Goal: Task Accomplishment & Management: Manage account settings

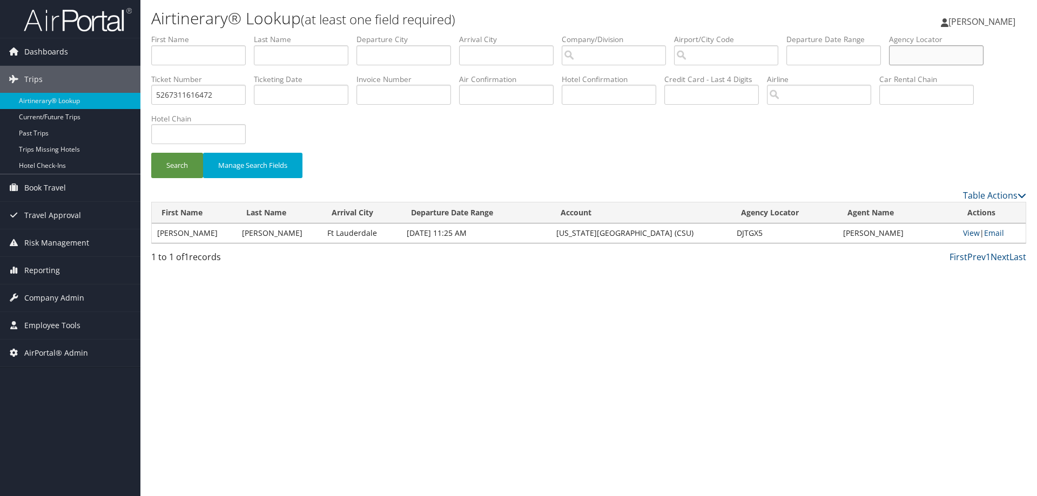
click at [909, 45] on input "text" at bounding box center [936, 55] width 94 height 20
paste input "D7QXMQ"
type input "D7QXMQ"
drag, startPoint x: 218, startPoint y: 96, endPoint x: 0, endPoint y: 69, distance: 219.8
click at [0, 75] on div "Dashboards AirPortal 360™ (Manager) AirPortal 360™ (Agent) My Travel Dashboard …" at bounding box center [518, 248] width 1037 height 496
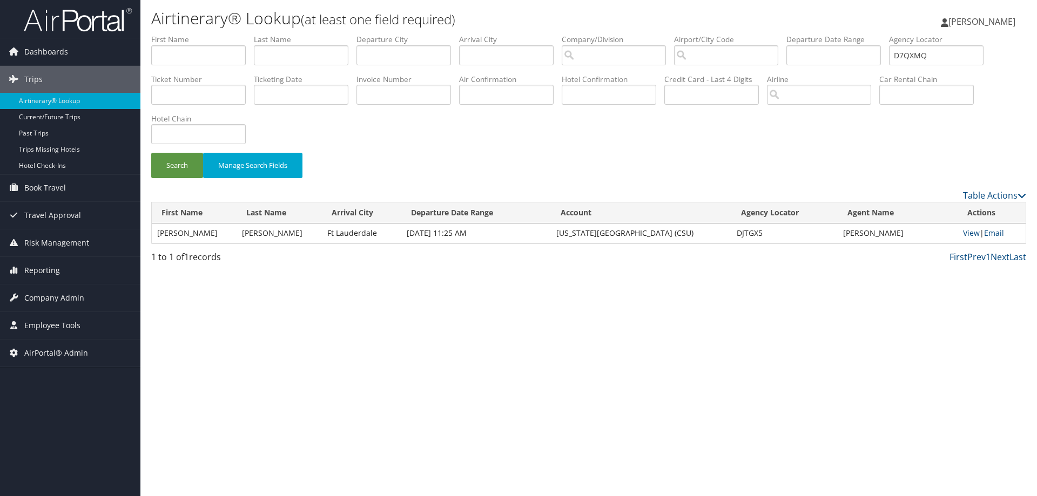
click at [168, 179] on div "Search Manage Search Fields" at bounding box center [588, 171] width 891 height 36
click at [166, 177] on button "Search" at bounding box center [177, 165] width 52 height 25
click at [968, 238] on link "View" at bounding box center [972, 233] width 17 height 10
click at [66, 301] on span "Company Admin" at bounding box center [54, 298] width 60 height 27
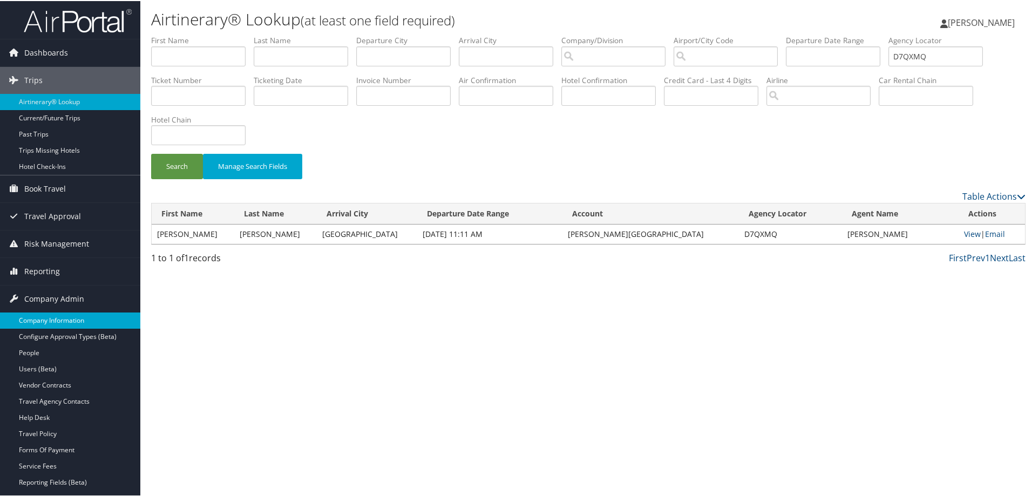
click at [56, 312] on link "Company Information" at bounding box center [70, 320] width 140 height 16
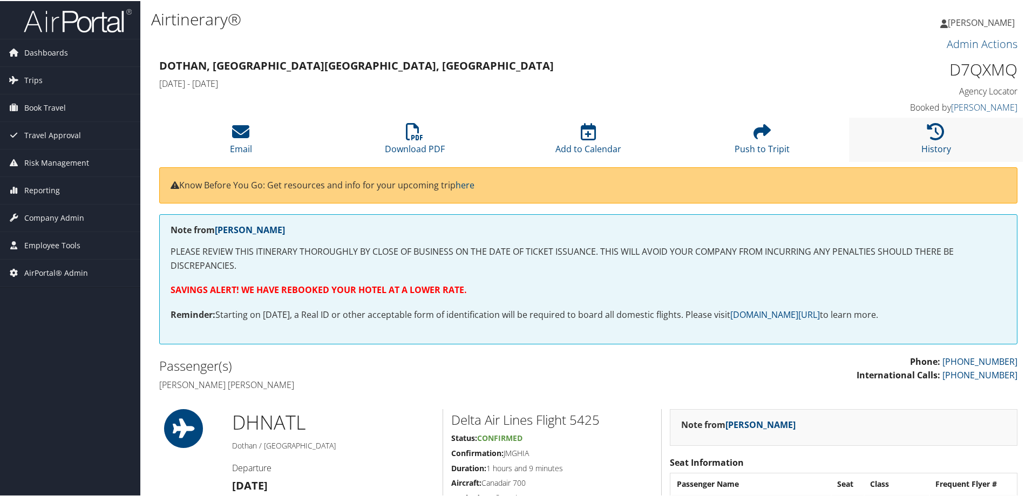
click at [910, 137] on li "History" at bounding box center [936, 139] width 174 height 44
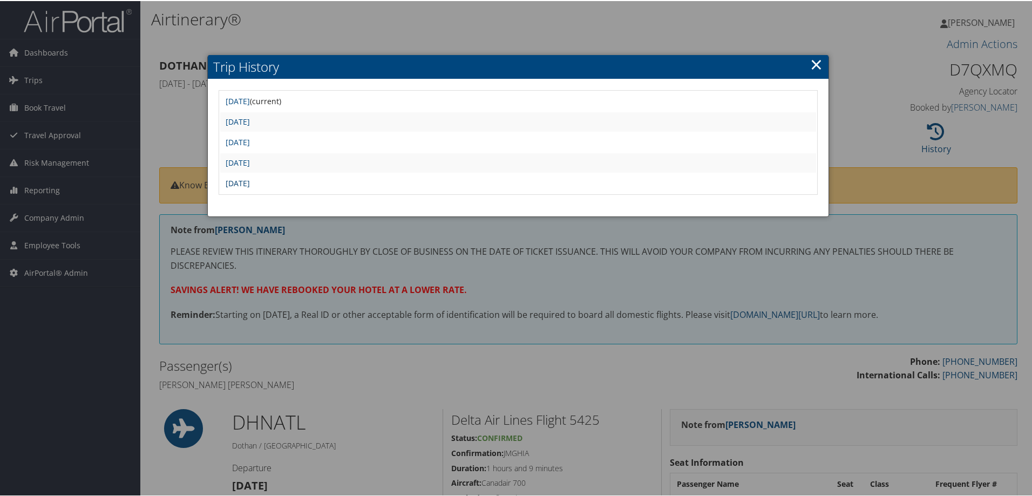
click at [250, 180] on link "[DATE]" at bounding box center [238, 182] width 24 height 10
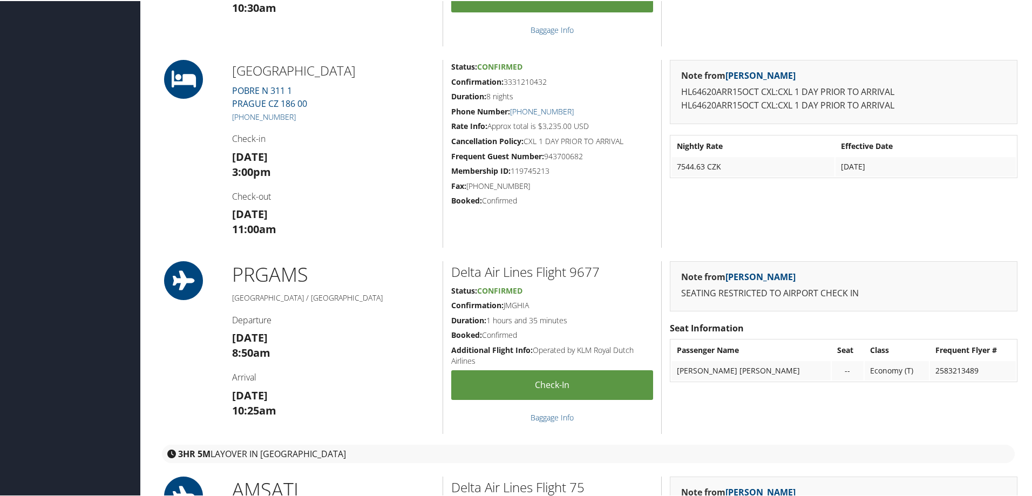
scroll to position [864, 0]
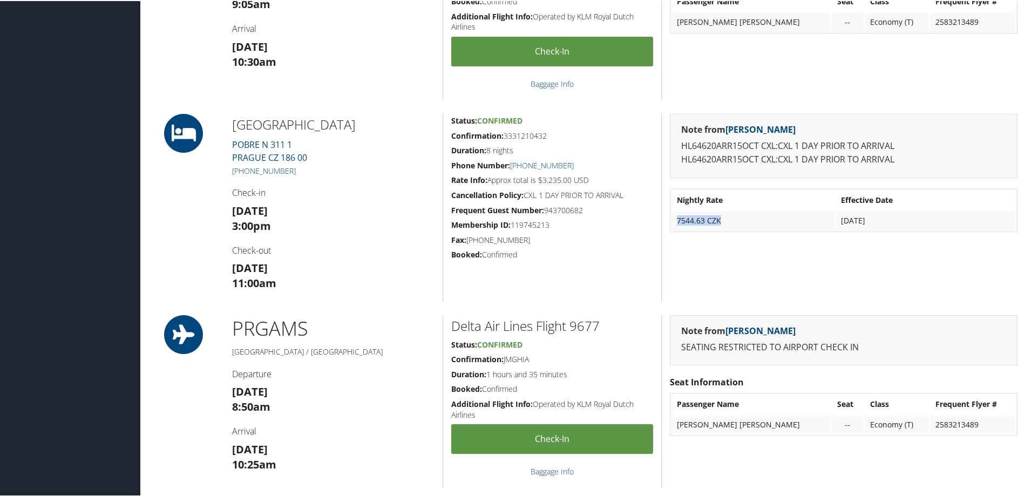
drag, startPoint x: 721, startPoint y: 217, endPoint x: 675, endPoint y: 221, distance: 46.1
click at [675, 221] on td "7544.63 CZK" at bounding box center [753, 219] width 163 height 19
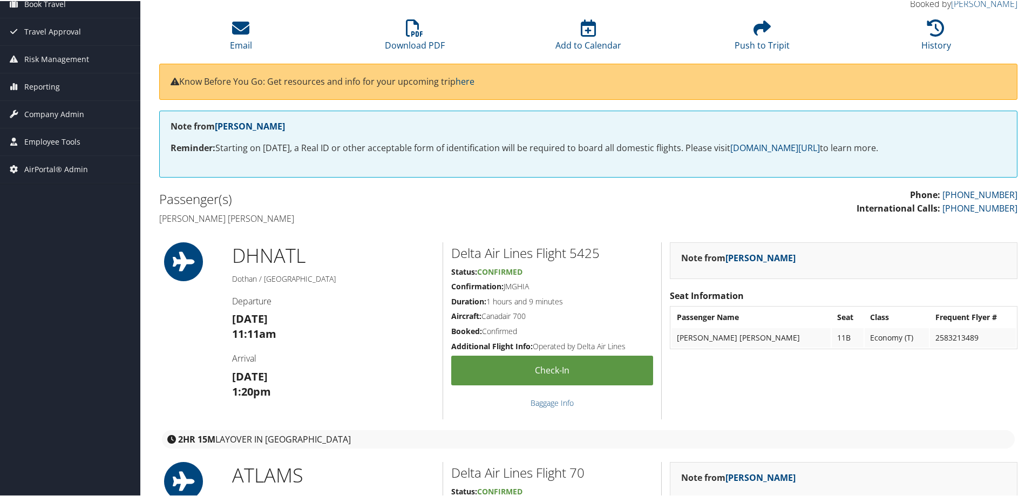
scroll to position [0, 0]
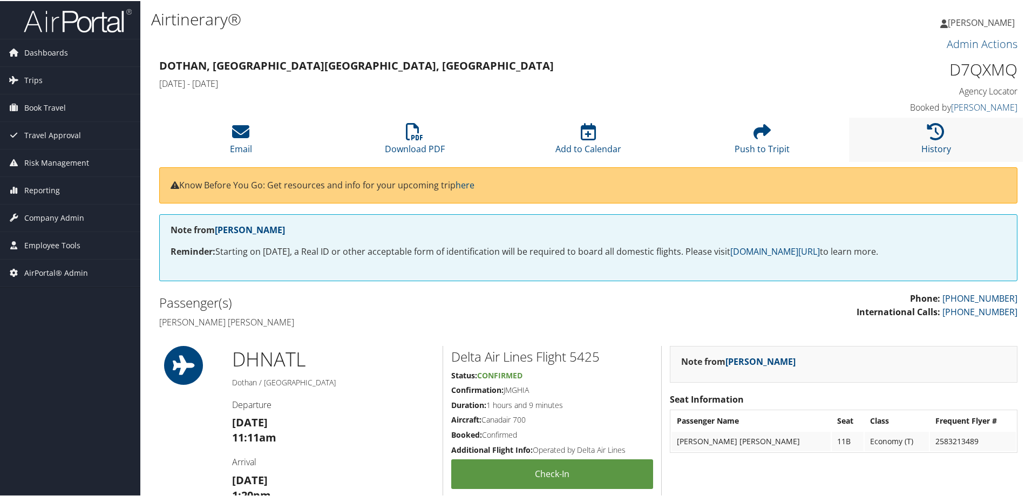
click at [909, 141] on li "History" at bounding box center [936, 139] width 174 height 44
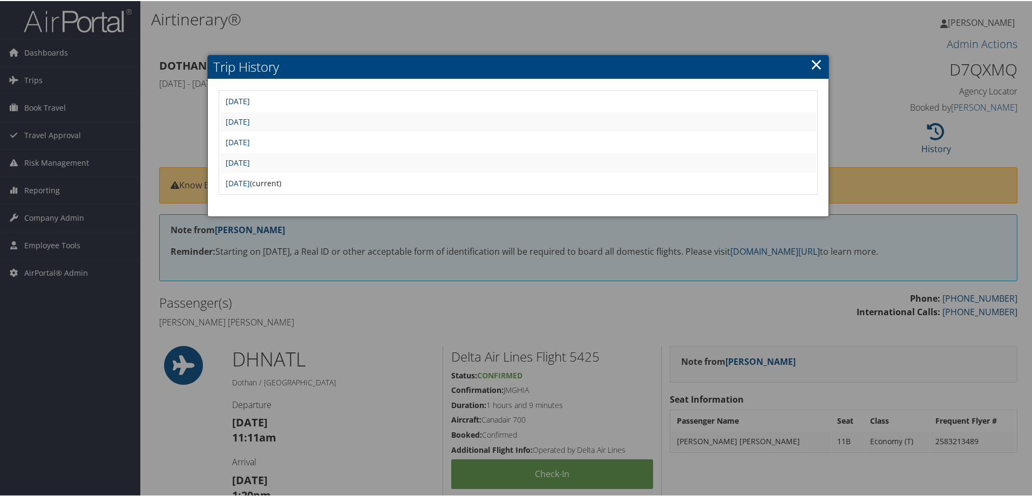
click at [250, 100] on link "Fri Oct 10 19:14:21 MDT 2025" at bounding box center [238, 100] width 24 height 10
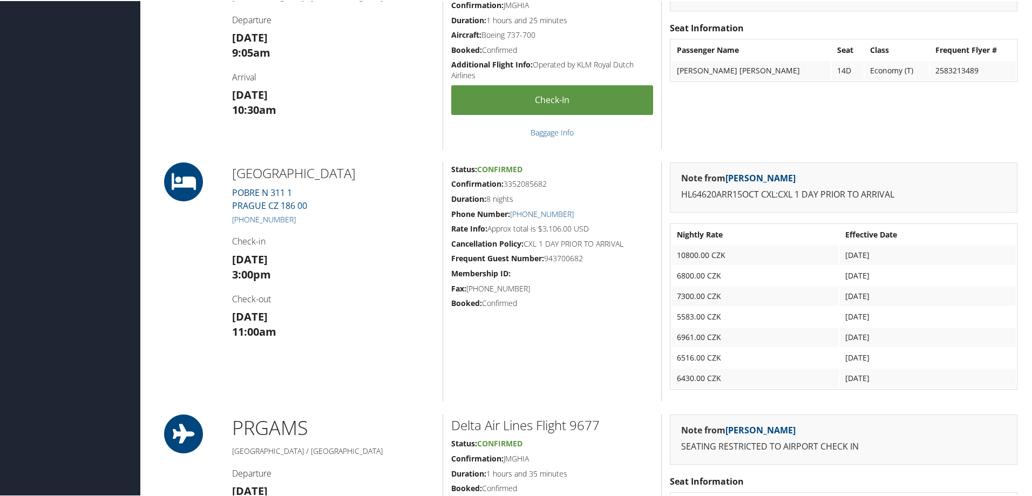
scroll to position [918, 0]
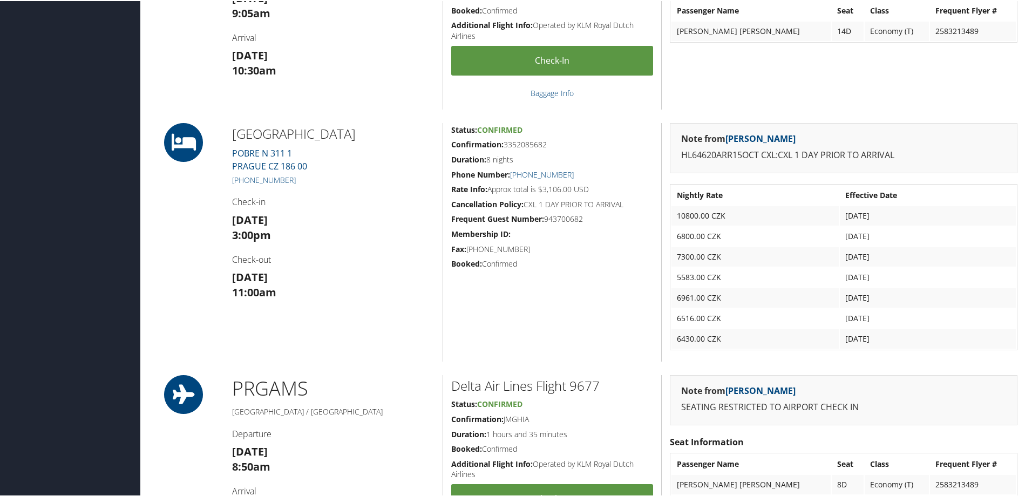
click at [785, 334] on td "6430.00 CZK" at bounding box center [755, 337] width 167 height 19
click at [782, 349] on table "Nightly Rate Effective Date 10800.00 CZK Oct 15, 2025 6800.00 CZK Oct 16, 2025 …" at bounding box center [844, 266] width 348 height 166
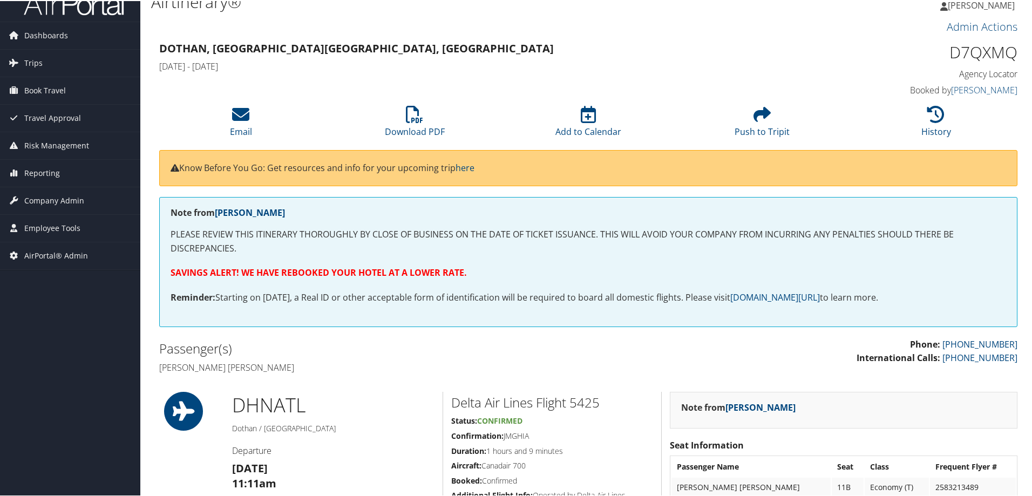
scroll to position [0, 0]
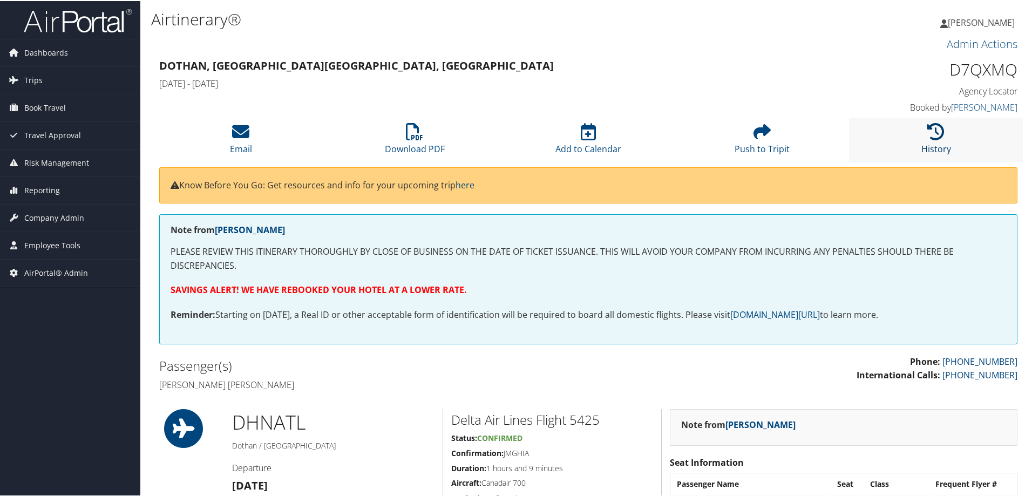
click at [928, 133] on icon at bounding box center [936, 130] width 17 height 17
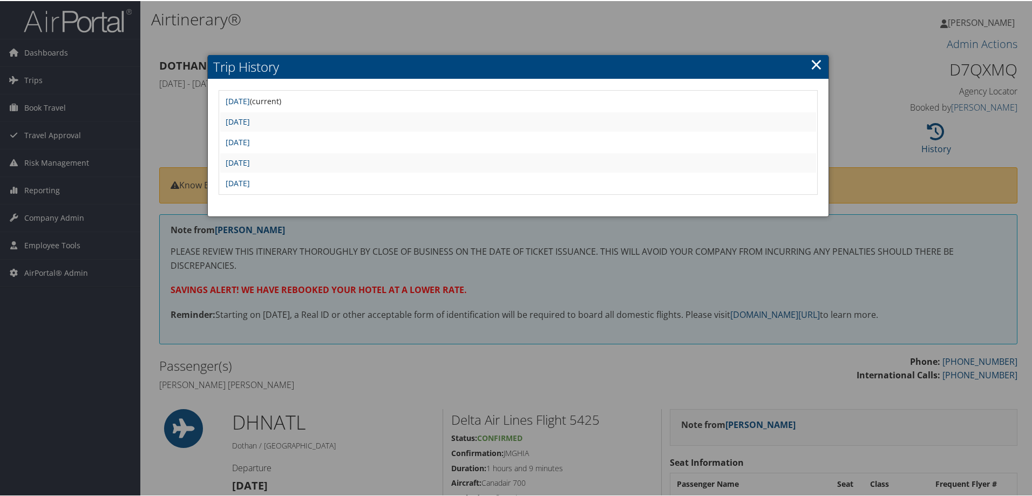
click at [259, 189] on td "Thu Aug 28 11:50:16 MDT 2025" at bounding box center [518, 182] width 596 height 19
click at [250, 184] on link "Thu Aug 28 11:50:16 MDT 2025" at bounding box center [238, 182] width 24 height 10
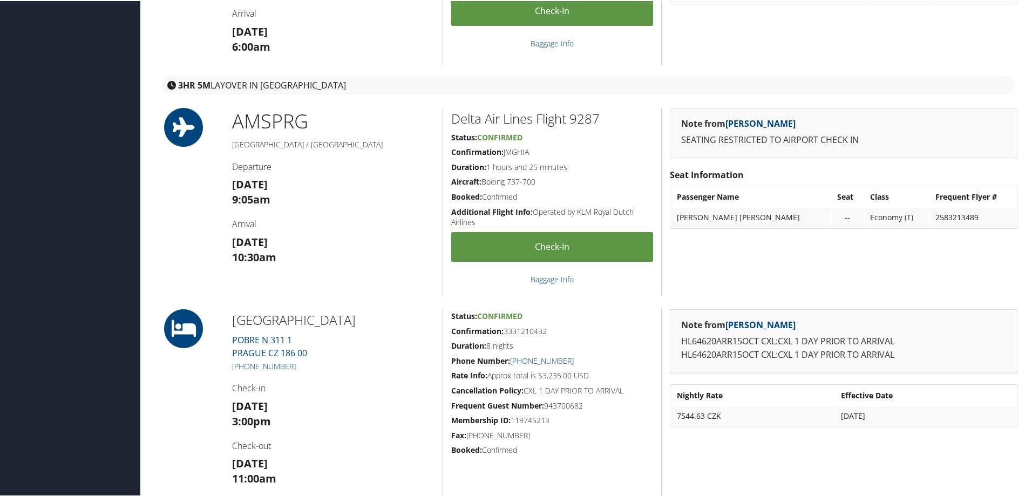
scroll to position [702, 0]
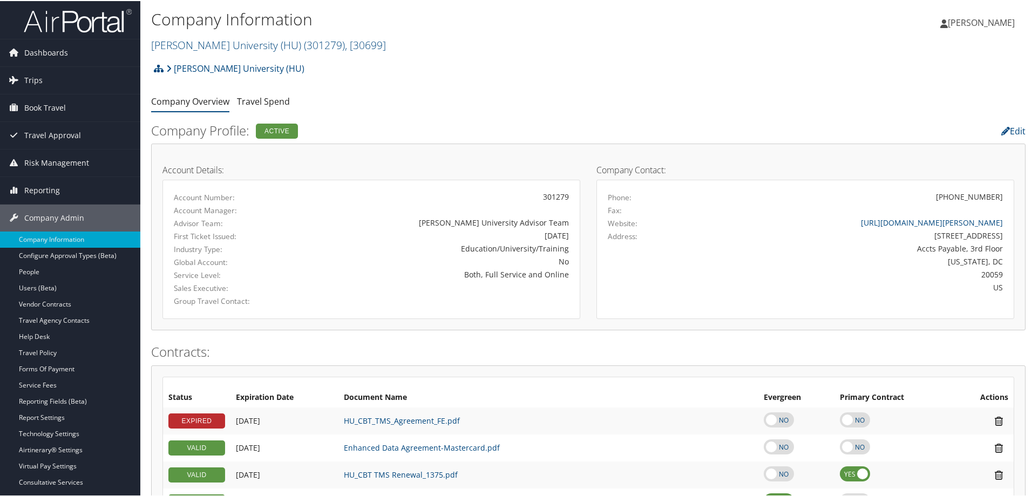
drag, startPoint x: 78, startPoint y: 275, endPoint x: 266, endPoint y: 379, distance: 214.3
click at [266, 379] on div "Status Expiration Date Document Name Evergreen Primary Contract Actions EXPIRED…" at bounding box center [589, 466] width 852 height 181
click at [304, 45] on span "( 301279 )" at bounding box center [324, 44] width 41 height 15
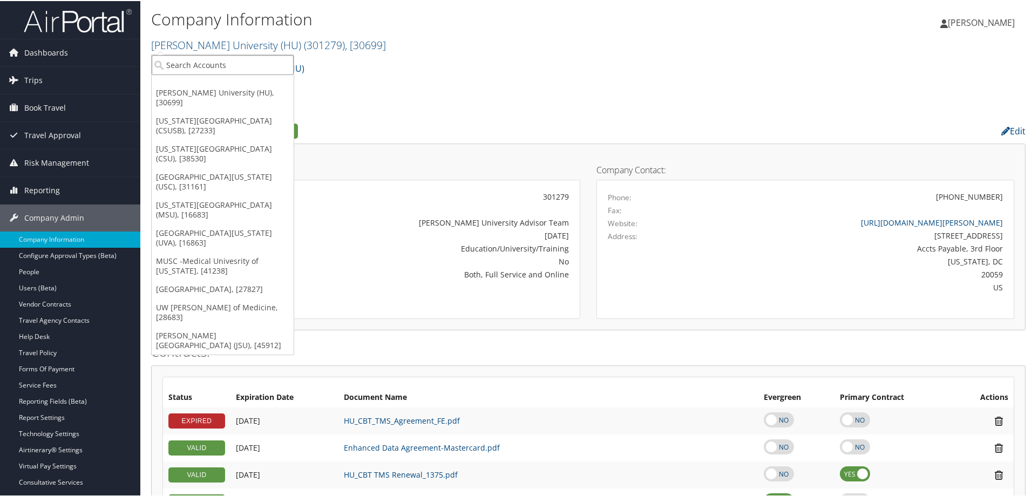
click at [221, 55] on input "search" at bounding box center [223, 64] width 142 height 20
type input "temple"
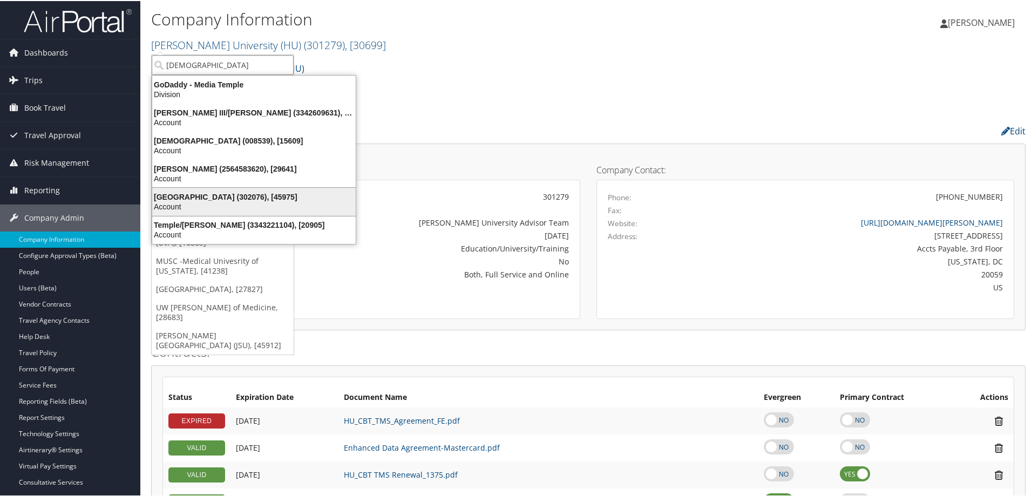
click at [192, 202] on div "Account" at bounding box center [254, 206] width 217 height 10
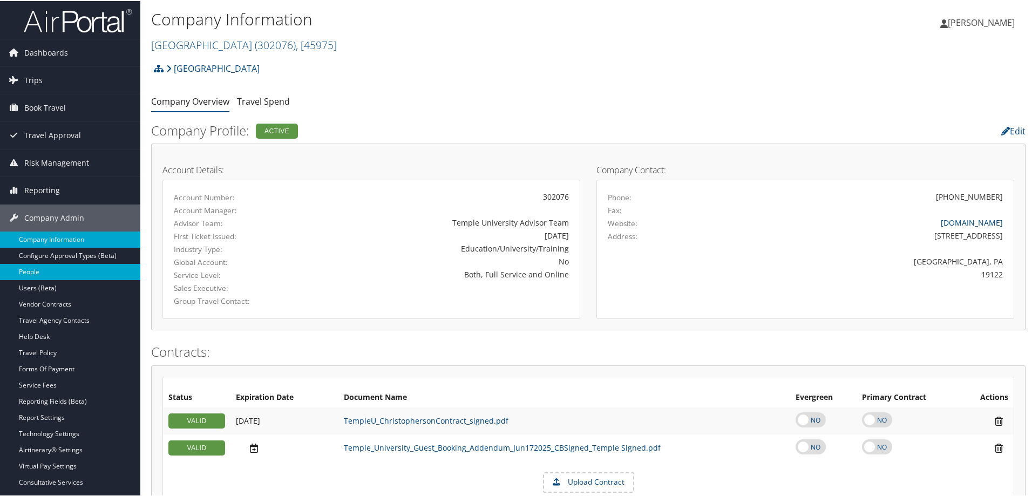
click at [26, 273] on link "People" at bounding box center [70, 271] width 140 height 16
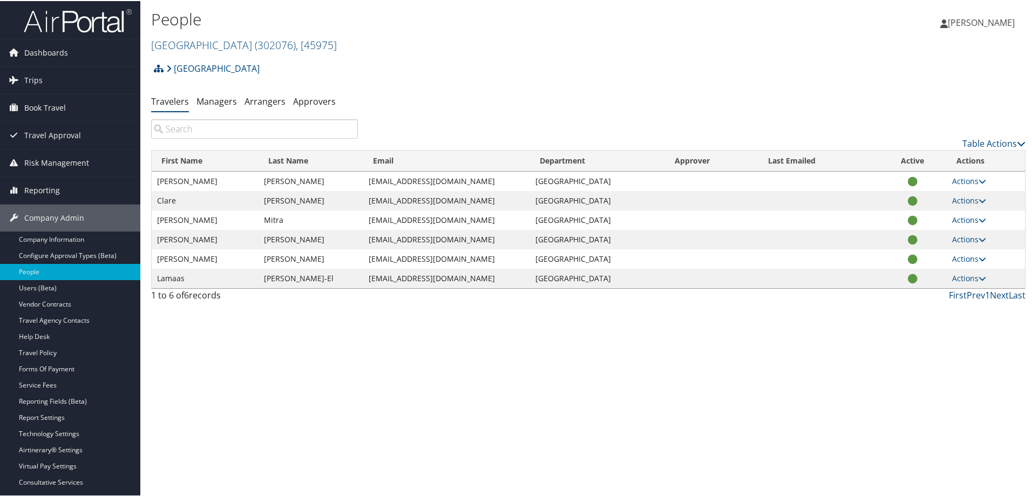
click at [252, 132] on input "search" at bounding box center [254, 127] width 207 height 19
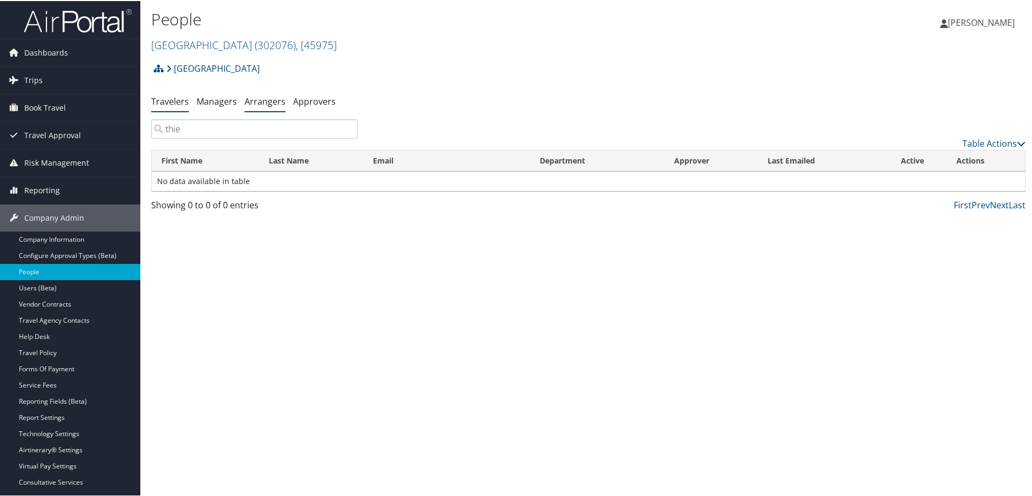
type input "thie"
click at [275, 95] on link "Arrangers" at bounding box center [265, 100] width 41 height 12
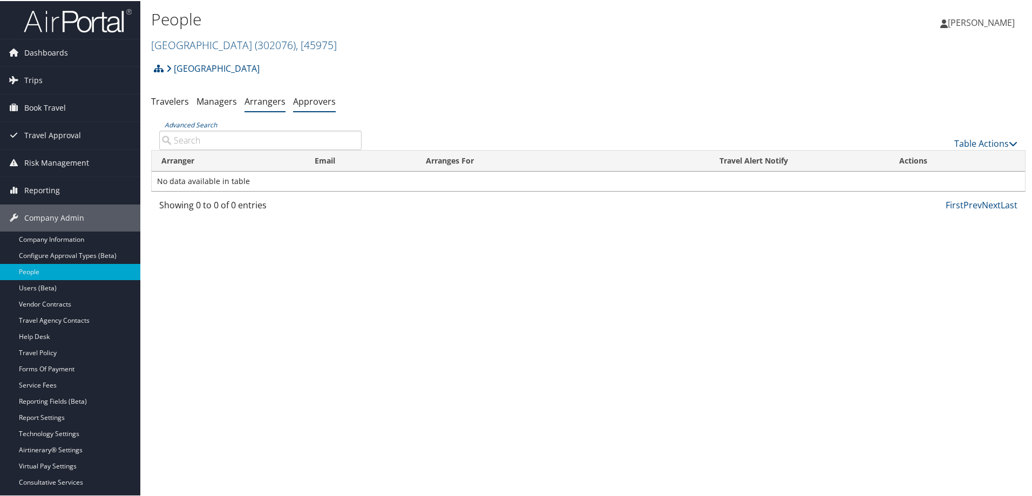
click at [310, 98] on link "Approvers" at bounding box center [314, 100] width 43 height 12
